Goal: Task Accomplishment & Management: Use online tool/utility

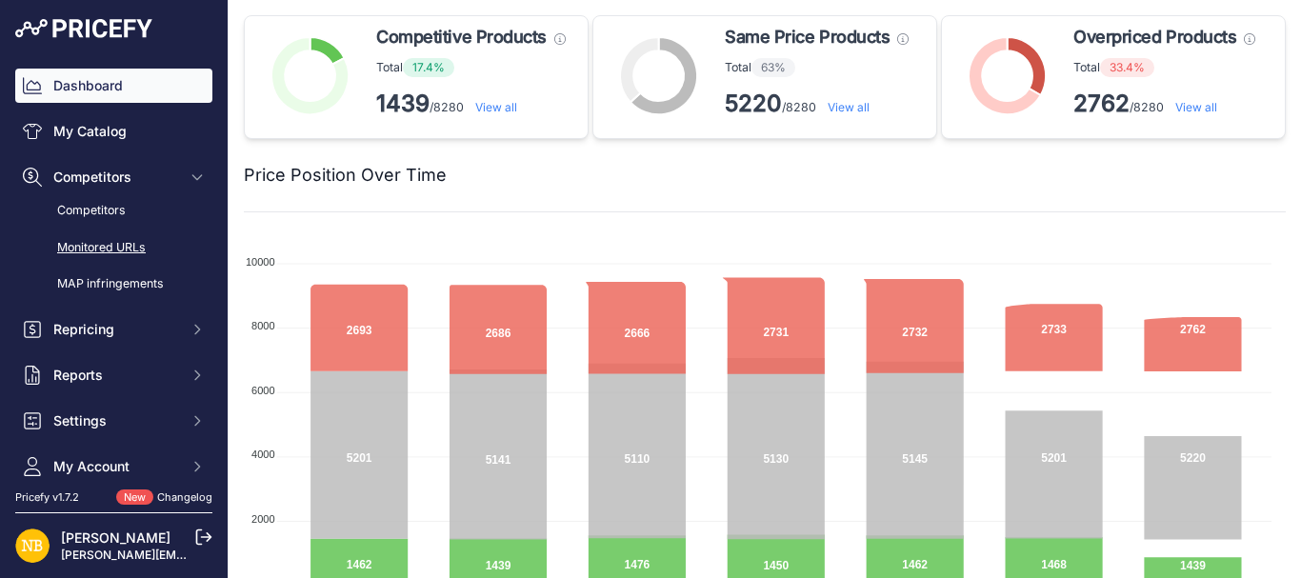
click at [105, 249] on link "Monitored URLs" at bounding box center [113, 247] width 197 height 33
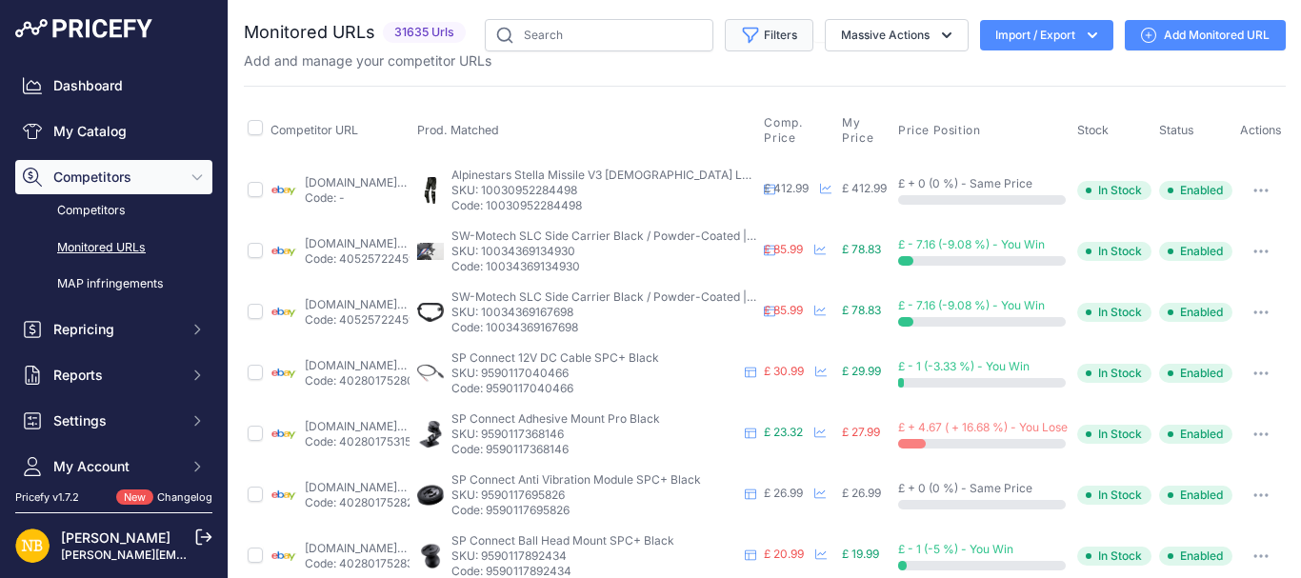
click at [771, 45] on button "Filters" at bounding box center [769, 35] width 89 height 32
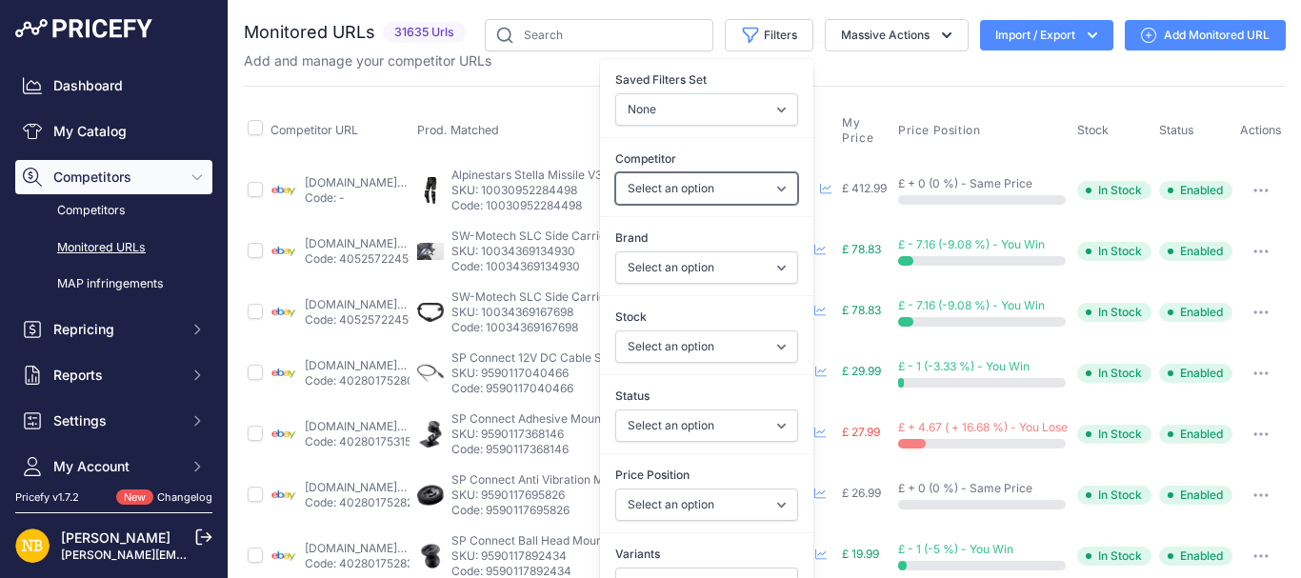
click at [675, 182] on select "Select an option 1stmx.co.uk 99bikes.co.uk adventurerider.co.uk agv.com alpinet…" at bounding box center [706, 188] width 183 height 32
select select "4341"
click at [615, 172] on select "Select an option 1stmx.co.uk 99bikes.co.uk adventurerider.co.uk agv.com alpinet…" at bounding box center [706, 188] width 183 height 32
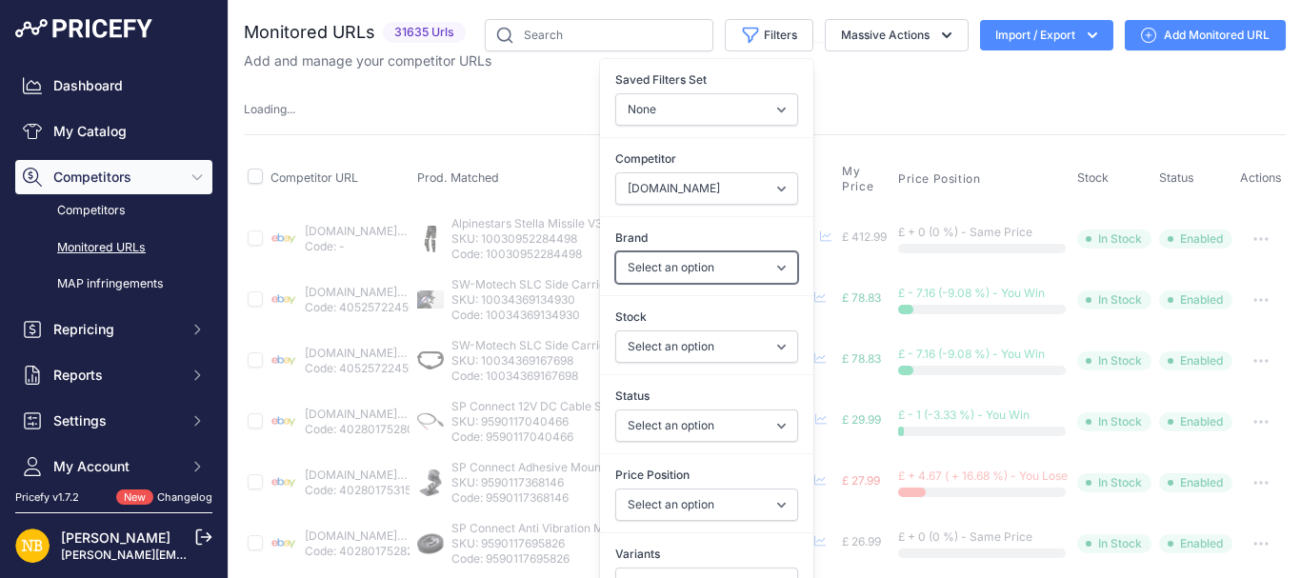
click at [688, 257] on select "Select an option 100% 13 And A Half Magazine AGV Airoh Ale Clothing Alpinestars…" at bounding box center [706, 267] width 183 height 32
select select "Schuberth"
click at [615, 251] on select "Select an option 100% 13 And A Half Magazine AGV Airoh Ale Clothing Alpinestars…" at bounding box center [706, 267] width 183 height 32
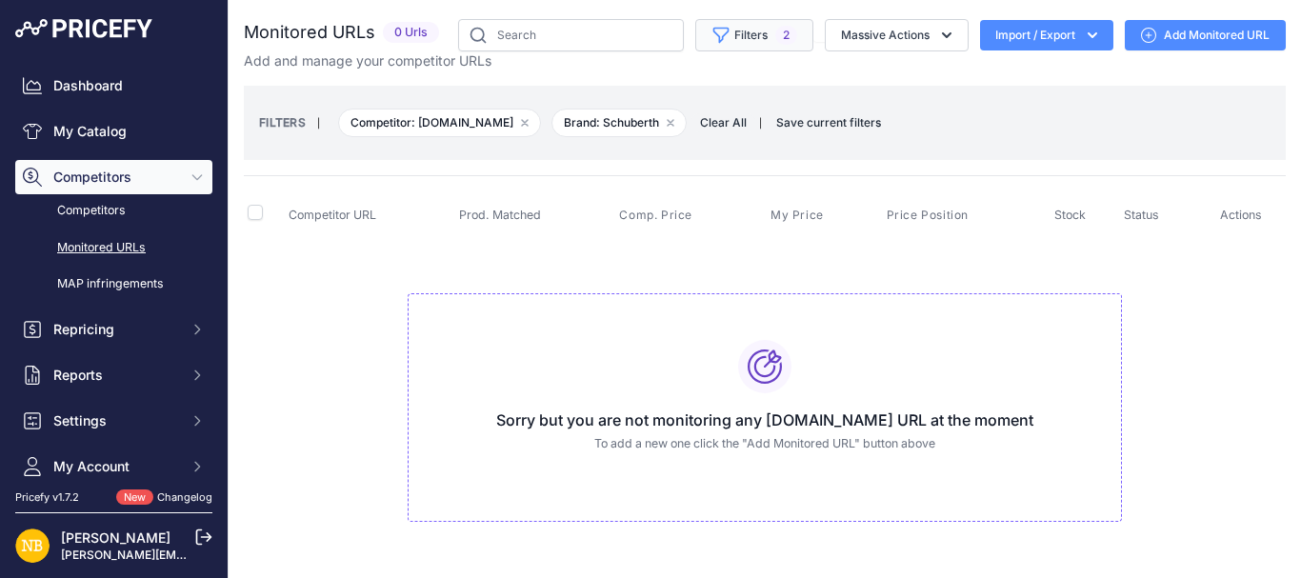
click at [731, 49] on button "Filters 2" at bounding box center [754, 35] width 118 height 32
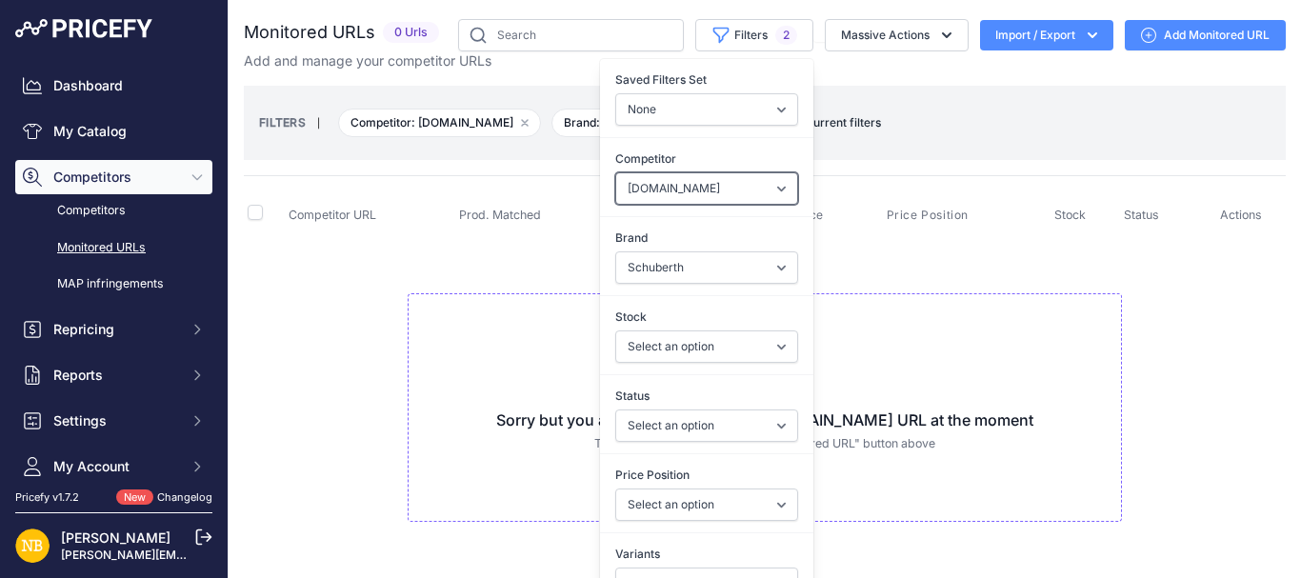
click at [662, 201] on select "Select an option ebay.co.uk asos.com sportsbikeshop.co.uk motocentral.co.uk get…" at bounding box center [706, 188] width 183 height 32
select select "4354"
click at [615, 172] on select "Select an option ebay.co.uk asos.com sportsbikeshop.co.uk motocentral.co.uk get…" at bounding box center [706, 188] width 183 height 32
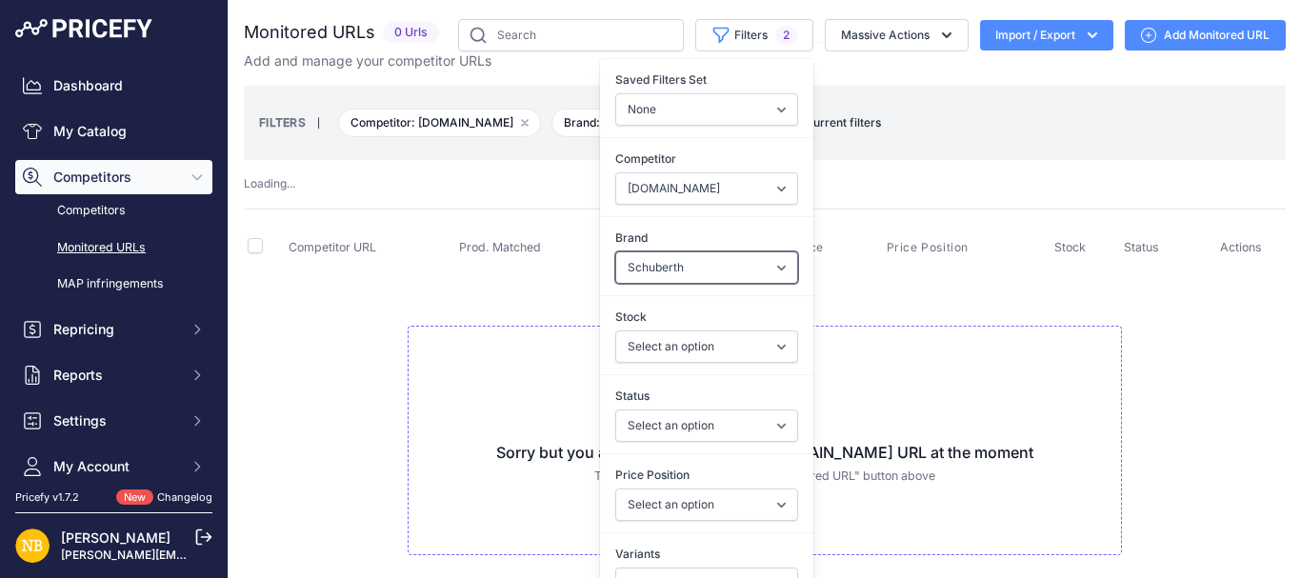
click at [645, 268] on select "Select an option 100% 13 And A Half Magazine AGV Airoh Ale Clothing Alpinestars…" at bounding box center [706, 267] width 183 height 32
click at [615, 251] on select "Select an option 100% 13 And A Half Magazine AGV Airoh Ale Clothing Alpinestars…" at bounding box center [706, 267] width 183 height 32
select select "Schuberth"
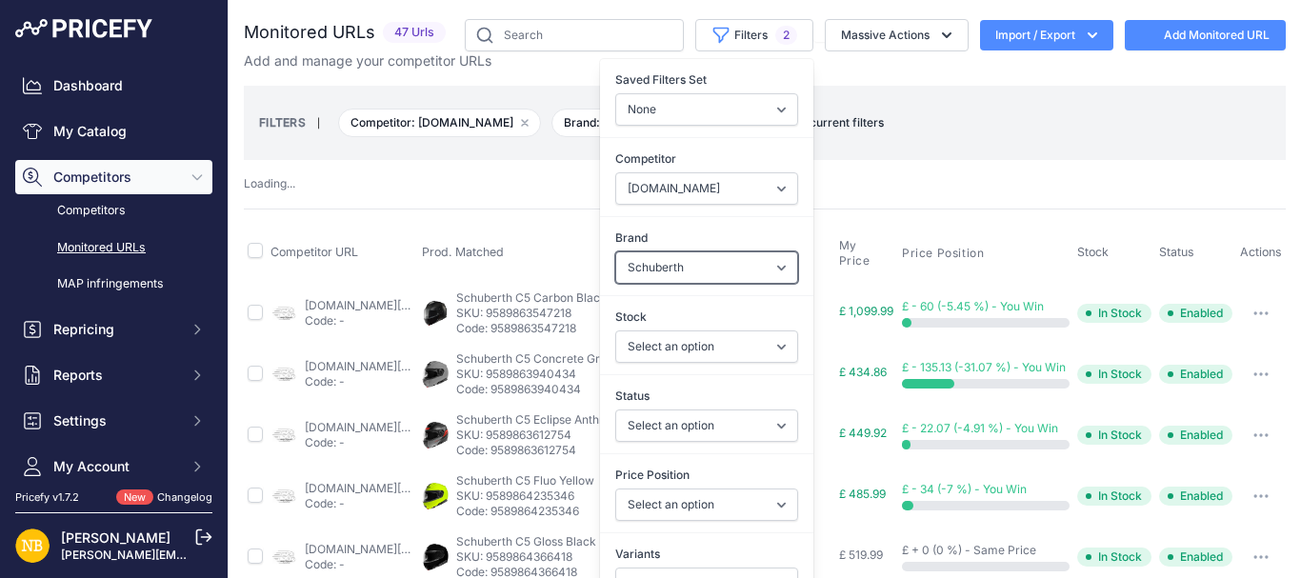
click at [645, 268] on select "Select an option 100% 13 And A Half Magazine AGV Airoh Ale Clothing Alpinestars…" at bounding box center [706, 267] width 183 height 32
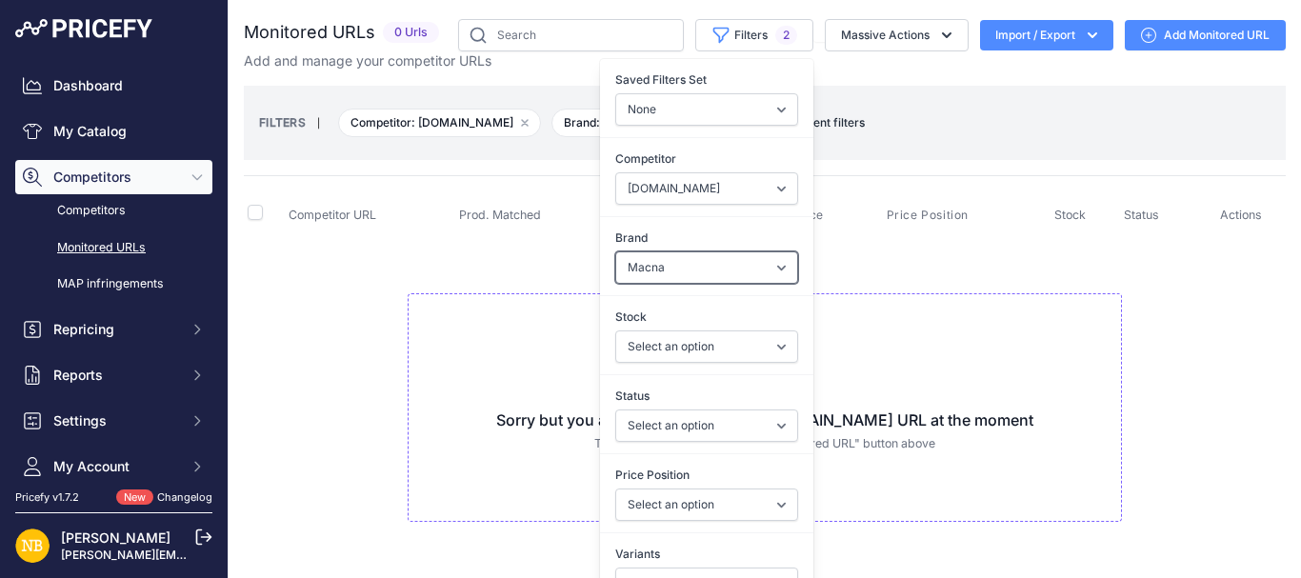
select select "Forma"
click at [615, 251] on select "Select an option 100% 13 And A Half Magazine AGV Airoh Ale Clothing Alpinestars…" at bounding box center [706, 267] width 183 height 32
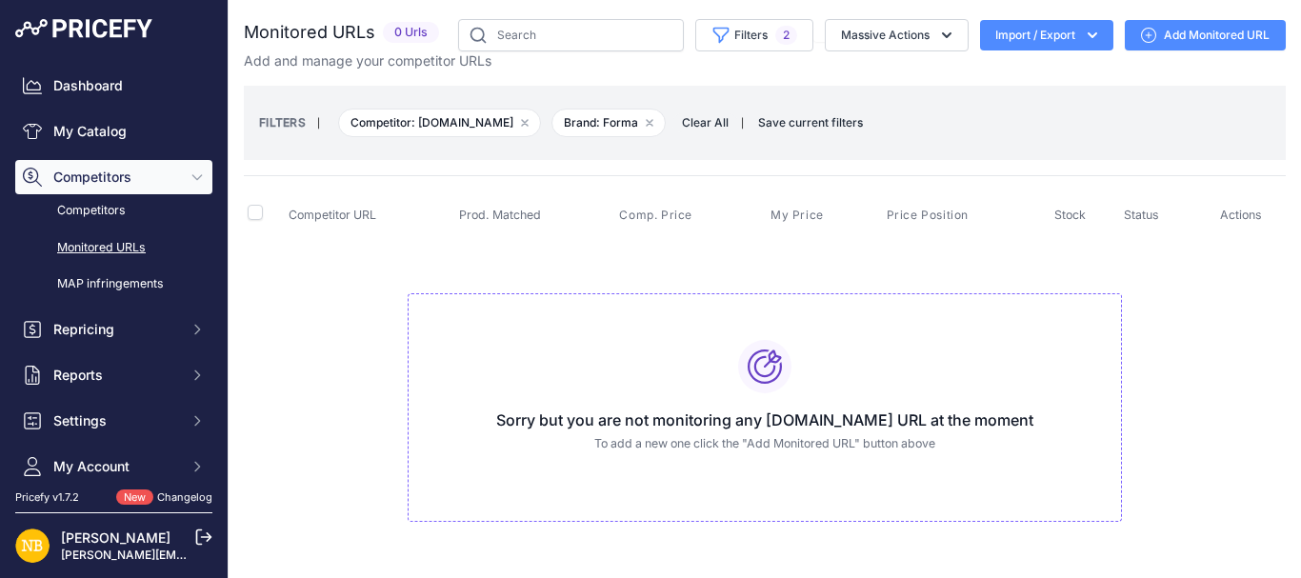
click at [430, 374] on div "Sorry but you are not monitoring any motolegends.com URL at the moment To add a…" at bounding box center [765, 408] width 714 height 230
click at [707, 45] on button "Filters 2" at bounding box center [754, 35] width 118 height 32
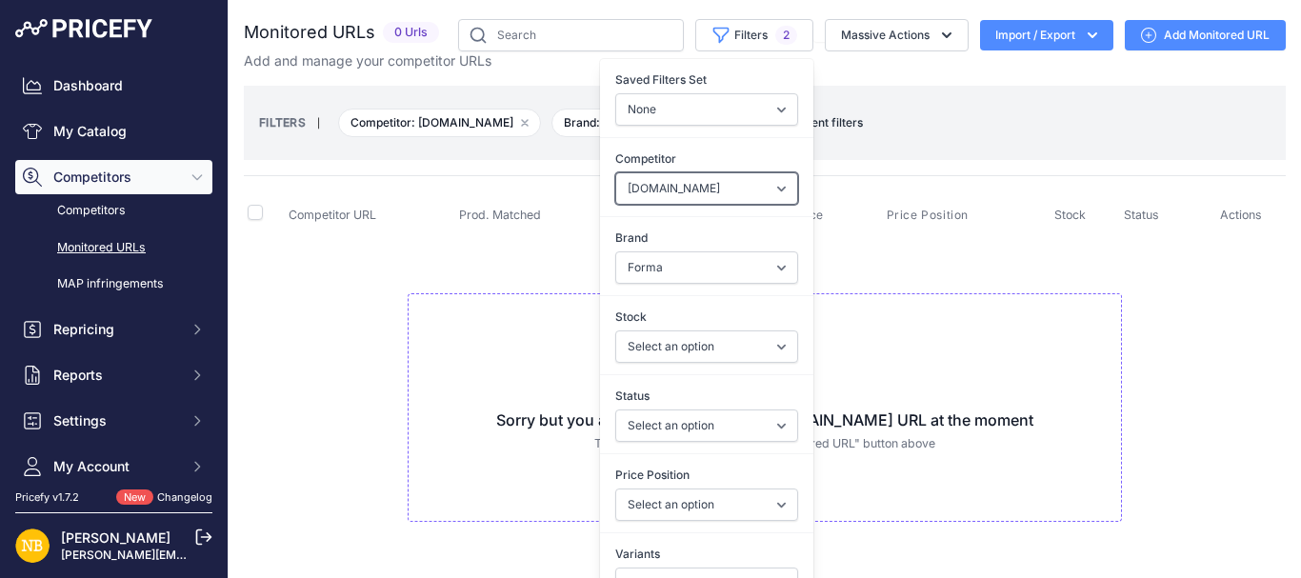
click at [680, 177] on select "Select an option ebay.co.uk asos.com sportsbikeshop.co.uk motocentral.co.uk get…" at bounding box center [706, 188] width 183 height 32
select select "15386"
click at [615, 172] on select "Select an option ebay.co.uk asos.com sportsbikeshop.co.uk motocentral.co.uk get…" at bounding box center [706, 188] width 183 height 32
click at [541, 300] on div "Sorry but you are not monitoring any atmotocross.com URL at the moment To add a…" at bounding box center [765, 408] width 714 height 230
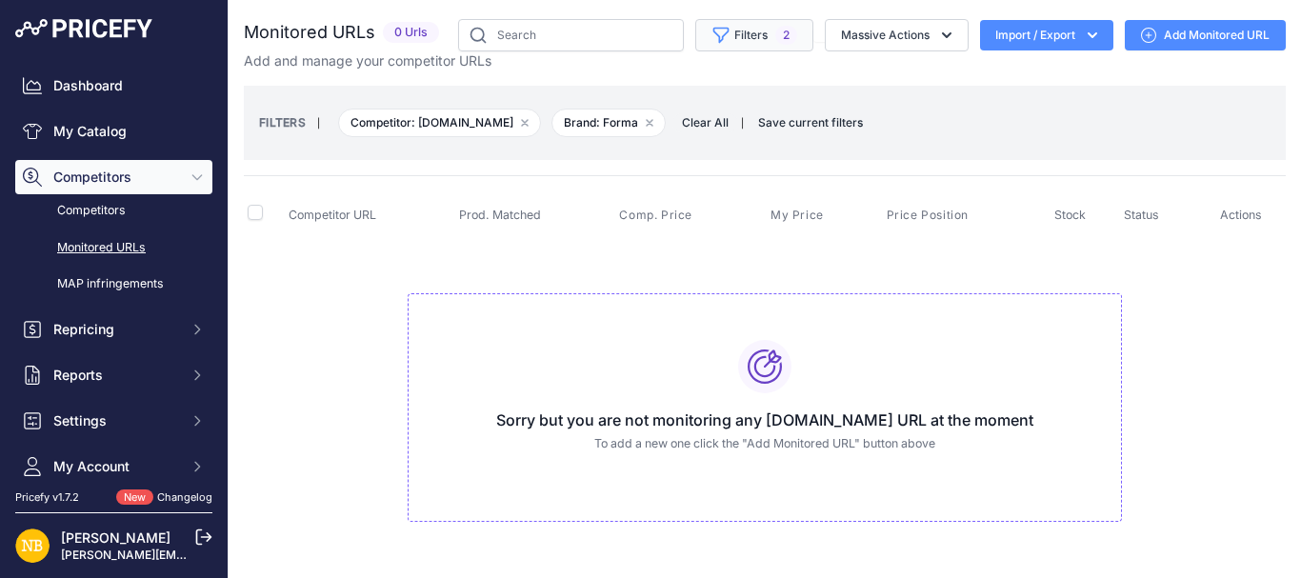
click at [730, 32] on button "Filters 2" at bounding box center [754, 35] width 118 height 32
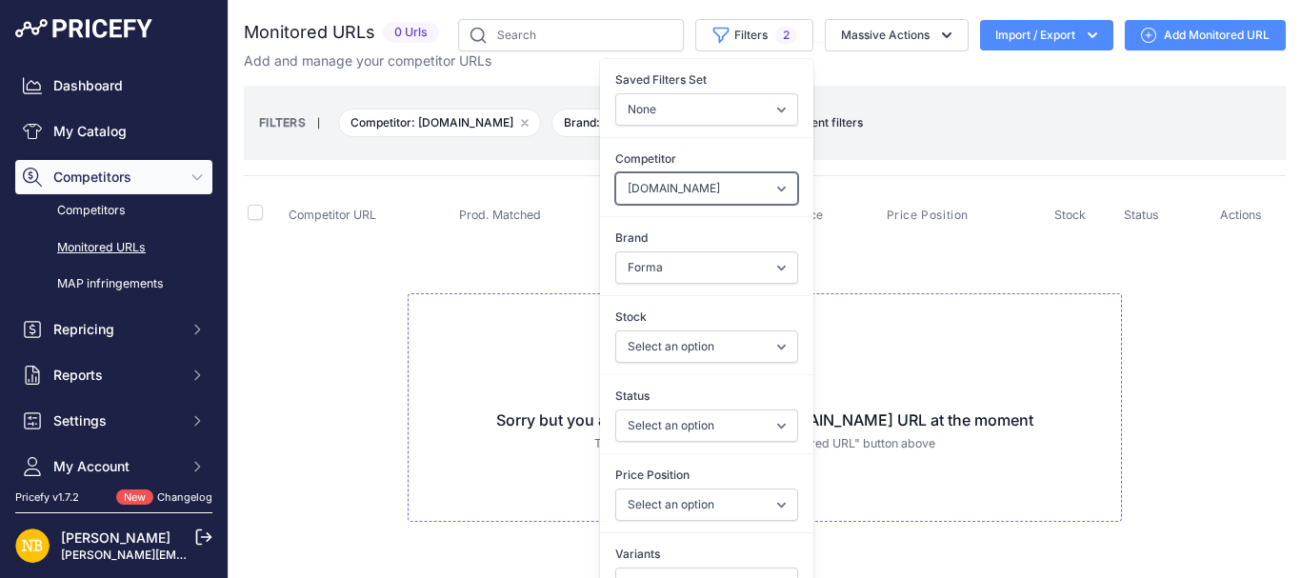
click at [667, 202] on select "Select an option ebay.co.uk asos.com sportsbikeshop.co.uk motocentral.co.uk get…" at bounding box center [706, 188] width 183 height 32
select select "4354"
click at [615, 172] on select "Select an option ebay.co.uk asos.com sportsbikeshop.co.uk motocentral.co.uk get…" at bounding box center [706, 188] width 183 height 32
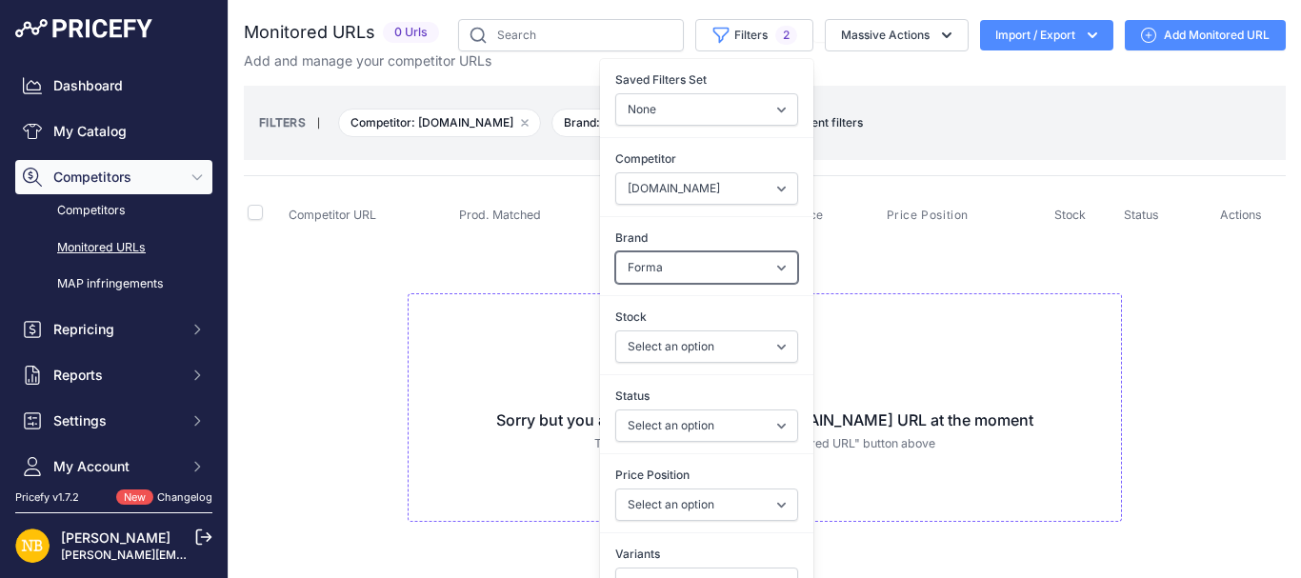
click at [665, 275] on select "Select an option 100% 13 And A Half Magazine AGV Airoh Ale Clothing Alpinestars…" at bounding box center [706, 267] width 183 height 32
select select "Macna"
click at [615, 251] on select "Select an option 100% 13 And A Half Magazine AGV Airoh Ale Clothing Alpinestars…" at bounding box center [706, 267] width 183 height 32
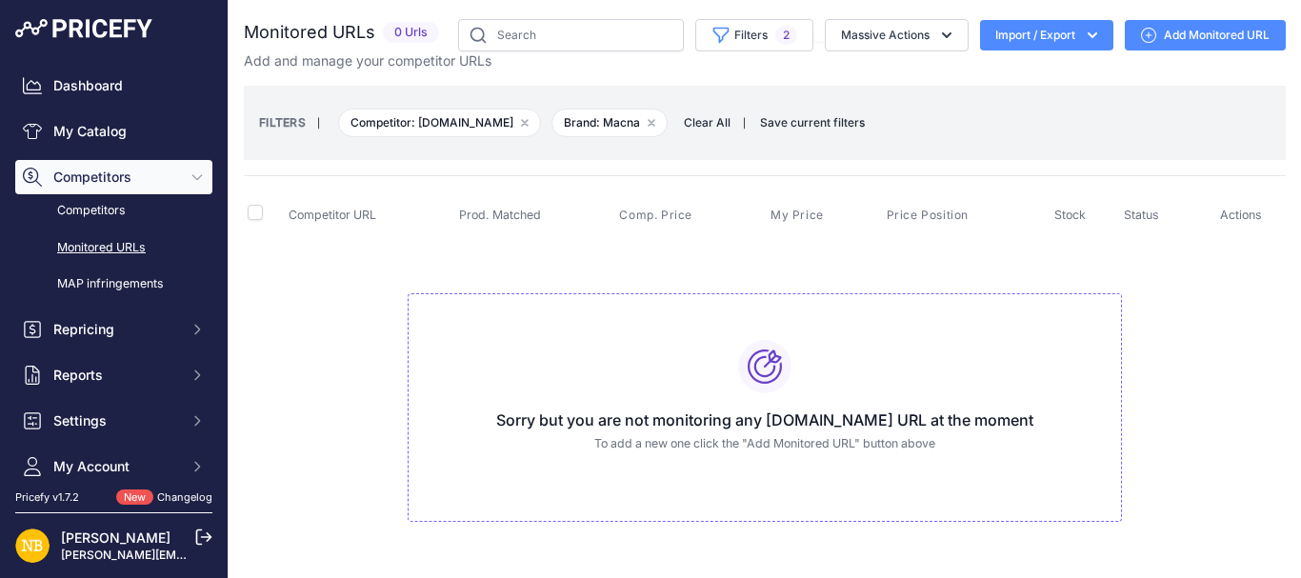
click at [477, 320] on div "Sorry but you are not monitoring any motolegends.com URL at the moment To add a…" at bounding box center [765, 408] width 714 height 230
click at [711, 44] on icon "button" at bounding box center [720, 35] width 19 height 19
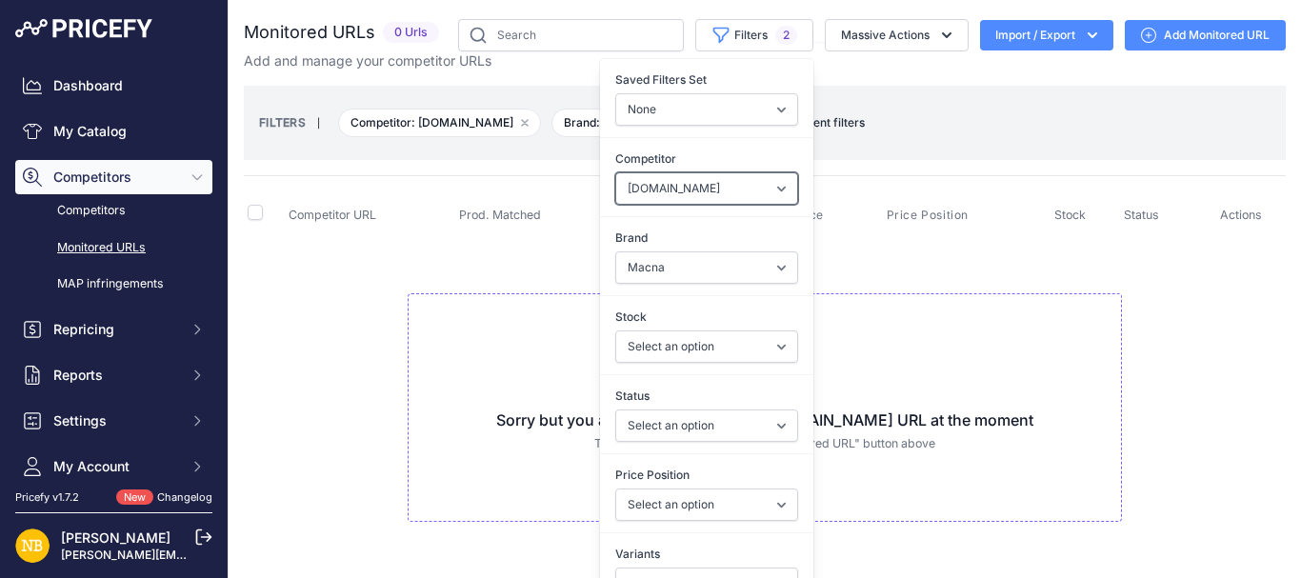
click at [652, 190] on select "Select an option ebay.co.uk asos.com sportsbikeshop.co.uk motocentral.co.uk get…" at bounding box center [706, 188] width 183 height 32
select select "4347"
click at [615, 172] on select "Select an option ebay.co.uk asos.com sportsbikeshop.co.uk motocentral.co.uk get…" at bounding box center [706, 188] width 183 height 32
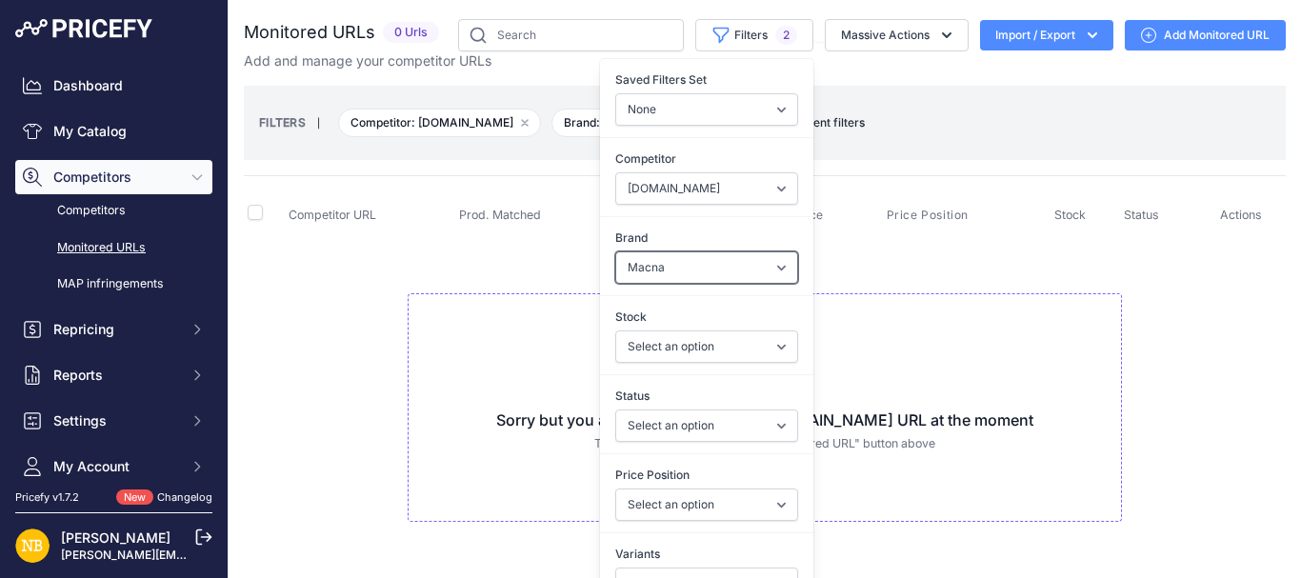
click at [650, 267] on select "Select an option 100% 13 And A Half Magazine AGV Airoh Ale Clothing Alpinestars…" at bounding box center [706, 267] width 183 height 32
select select "Nexx"
click at [615, 251] on select "Select an option 100% 13 And A Half Magazine AGV Airoh Ale Clothing Alpinestars…" at bounding box center [706, 267] width 183 height 32
click at [386, 308] on td "Sorry but you are not monitoring any helmetcity.co.uk URL at the moment To add …" at bounding box center [765, 399] width 1042 height 321
